Goal: Transaction & Acquisition: Subscribe to service/newsletter

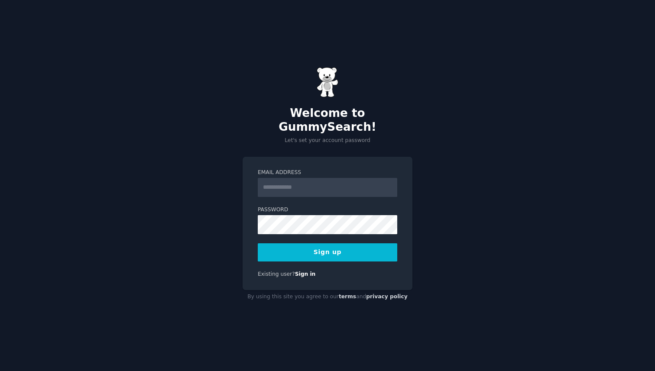
click at [285, 183] on input "Email Address" at bounding box center [327, 187] width 139 height 19
type input "**********"
click at [326, 249] on button "Sign up" at bounding box center [327, 252] width 139 height 18
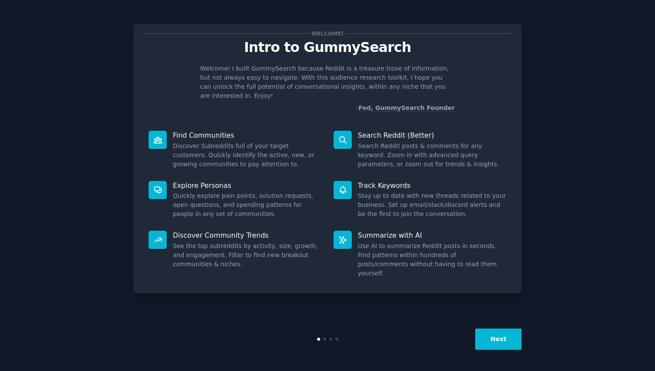
click at [245, 106] on div "Welcome! Intro to GummySearch Welcome! I built GummySearch because Reddit is a …" at bounding box center [327, 158] width 388 height 269
click at [502, 345] on button "Next" at bounding box center [498, 339] width 46 height 21
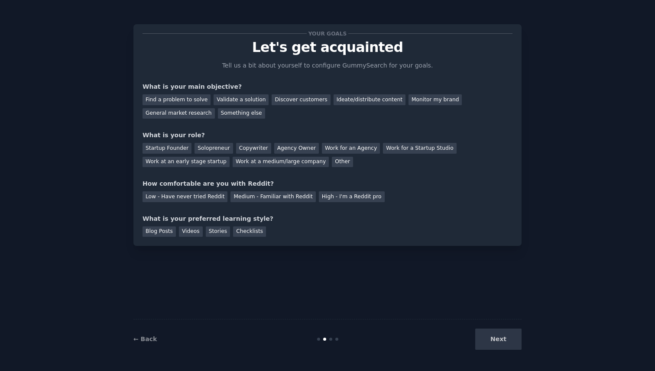
click at [502, 345] on div "Next" at bounding box center [456, 339] width 129 height 21
click at [36, 135] on div "Your goals Let's get acquainted Tell us a bit about yourself to configure Gummy…" at bounding box center [327, 185] width 630 height 347
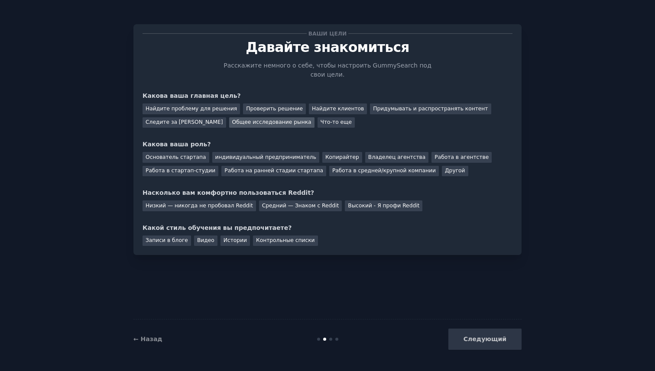
click at [254, 126] on div "Общее исследование рынка" at bounding box center [271, 122] width 85 height 11
click at [330, 121] on font "Что-то еще" at bounding box center [336, 122] width 32 height 6
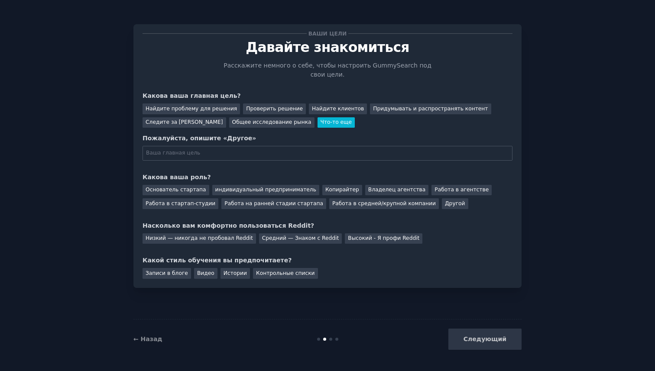
click at [320, 120] on font "Что-то еще" at bounding box center [336, 122] width 32 height 6
click at [265, 121] on font "Общее исследование рынка" at bounding box center [271, 122] width 79 height 6
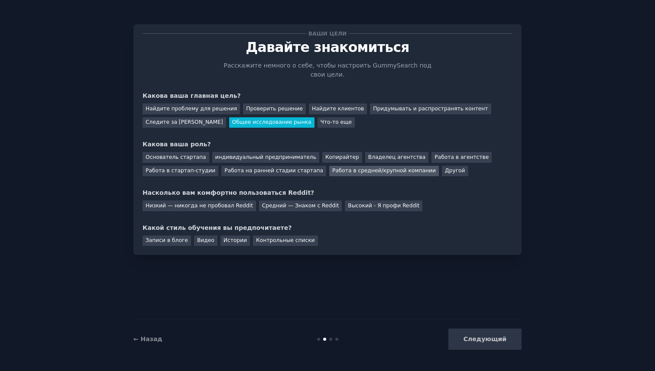
click at [356, 170] on font "Работа в средней/крупной компании" at bounding box center [383, 171] width 103 height 6
click at [198, 207] on font "Низкий — никогда не пробовал Reddit" at bounding box center [198, 206] width 107 height 6
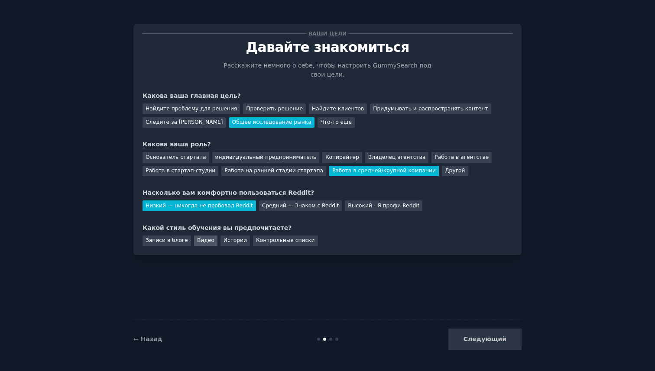
click at [207, 241] on font "Видео" at bounding box center [205, 240] width 17 height 6
click at [229, 240] on font "Истории" at bounding box center [234, 240] width 23 height 6
click at [206, 243] on font "Видео" at bounding box center [205, 240] width 17 height 6
click at [490, 343] on button "Следующий" at bounding box center [484, 339] width 73 height 21
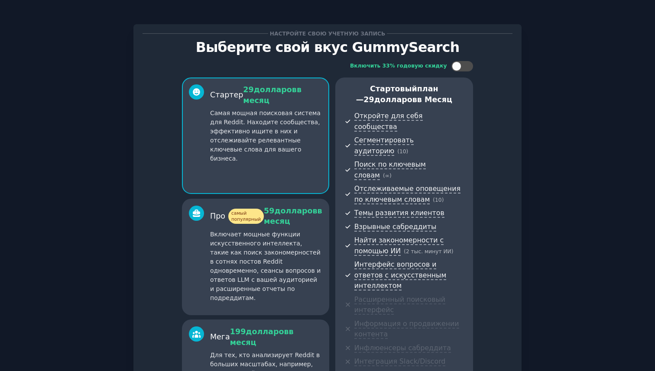
click at [276, 108] on div "Стартер 29 долларов в месяц Самая мощная поисковая система для Reddit. Находите…" at bounding box center [266, 123] width 112 height 79
click at [465, 68] on div at bounding box center [466, 66] width 4 height 4
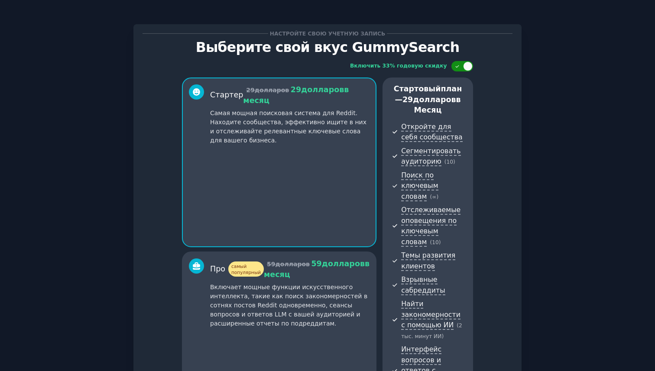
click at [465, 68] on div at bounding box center [468, 66] width 10 height 10
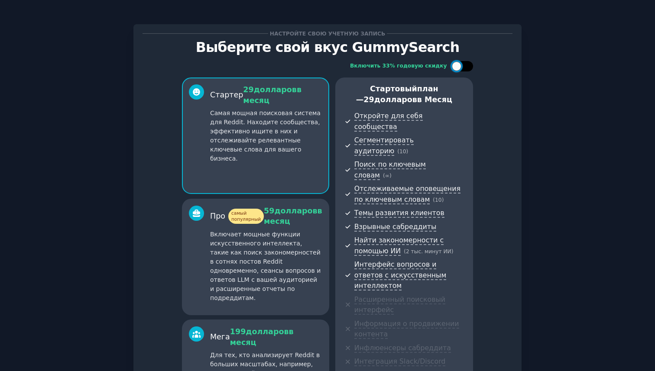
click at [465, 68] on div at bounding box center [466, 66] width 4 height 4
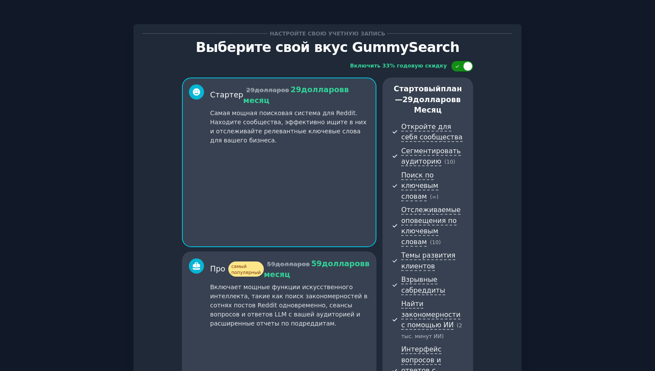
click at [465, 68] on div at bounding box center [468, 66] width 10 height 10
checkbox input "false"
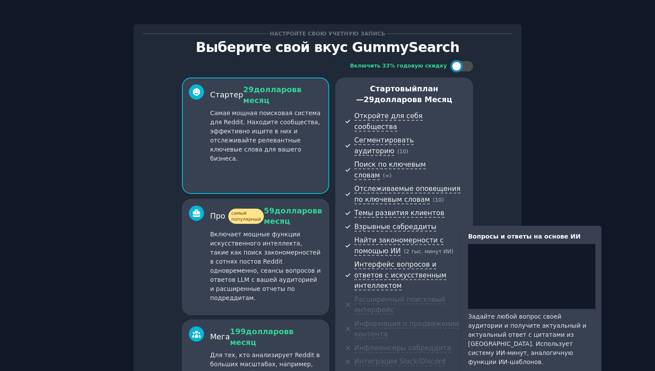
scroll to position [96, 0]
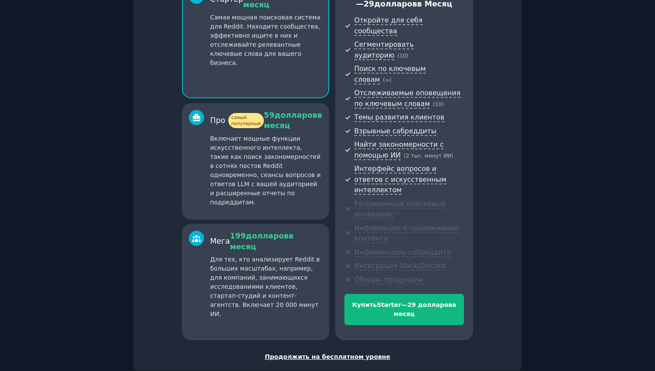
click at [296, 353] on font "Продолжить на бесплатном уровне" at bounding box center [328, 356] width 126 height 7
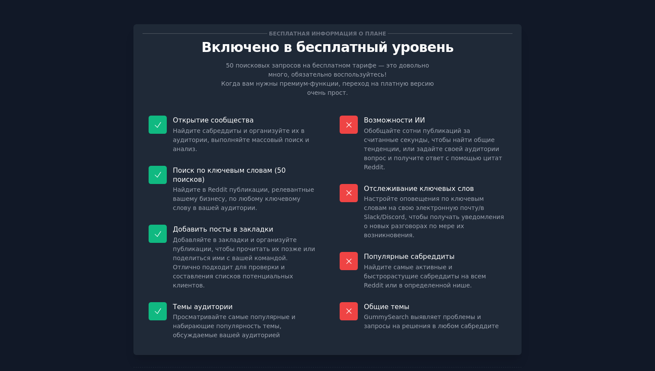
scroll to position [30, 0]
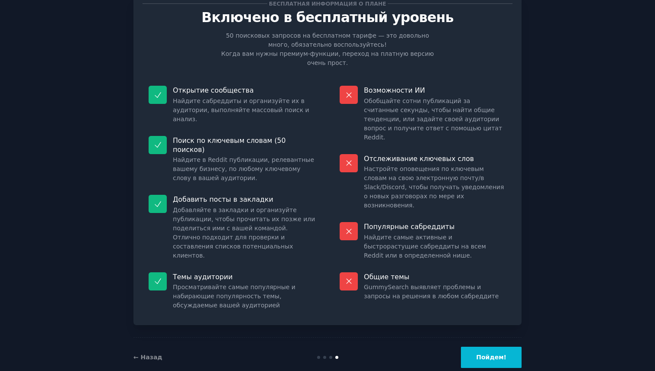
click at [501, 354] on font "Пойдем!" at bounding box center [491, 357] width 30 height 7
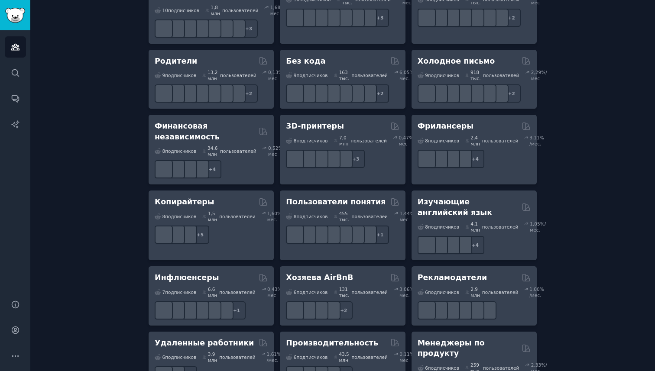
scroll to position [861, 0]
